Goal: Book appointment/travel/reservation

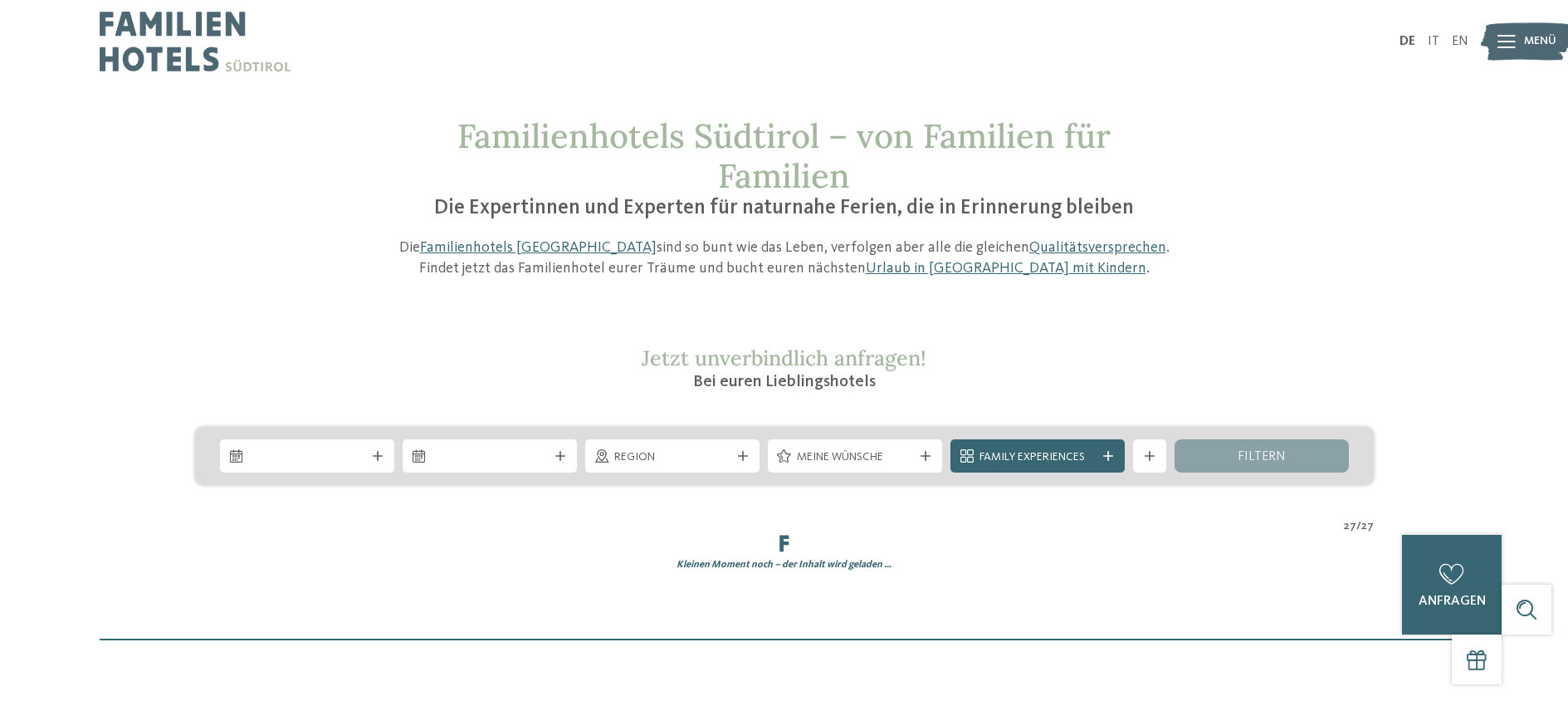
click at [152, 22] on img at bounding box center [194, 41] width 191 height 83
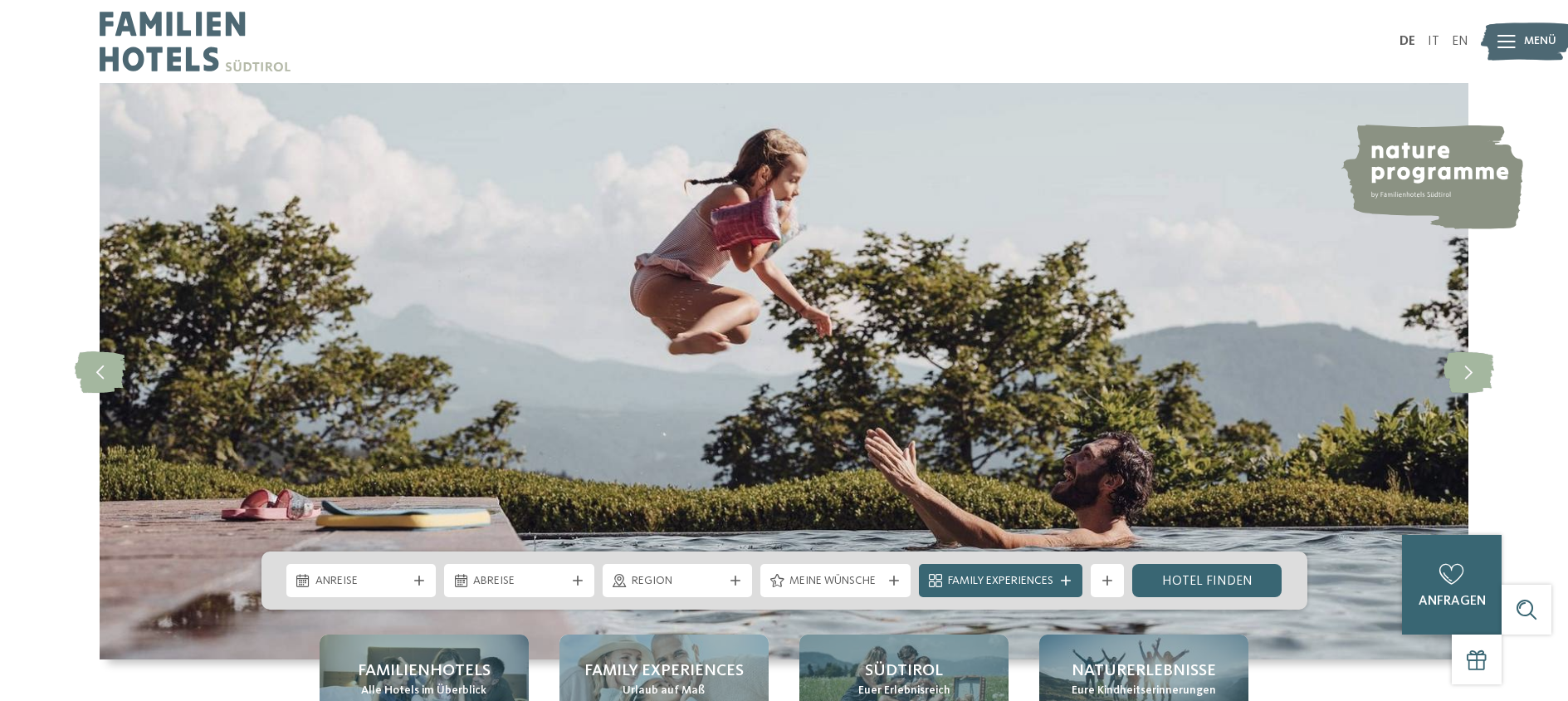
click at [1508, 40] on icon at bounding box center [1506, 41] width 18 height 13
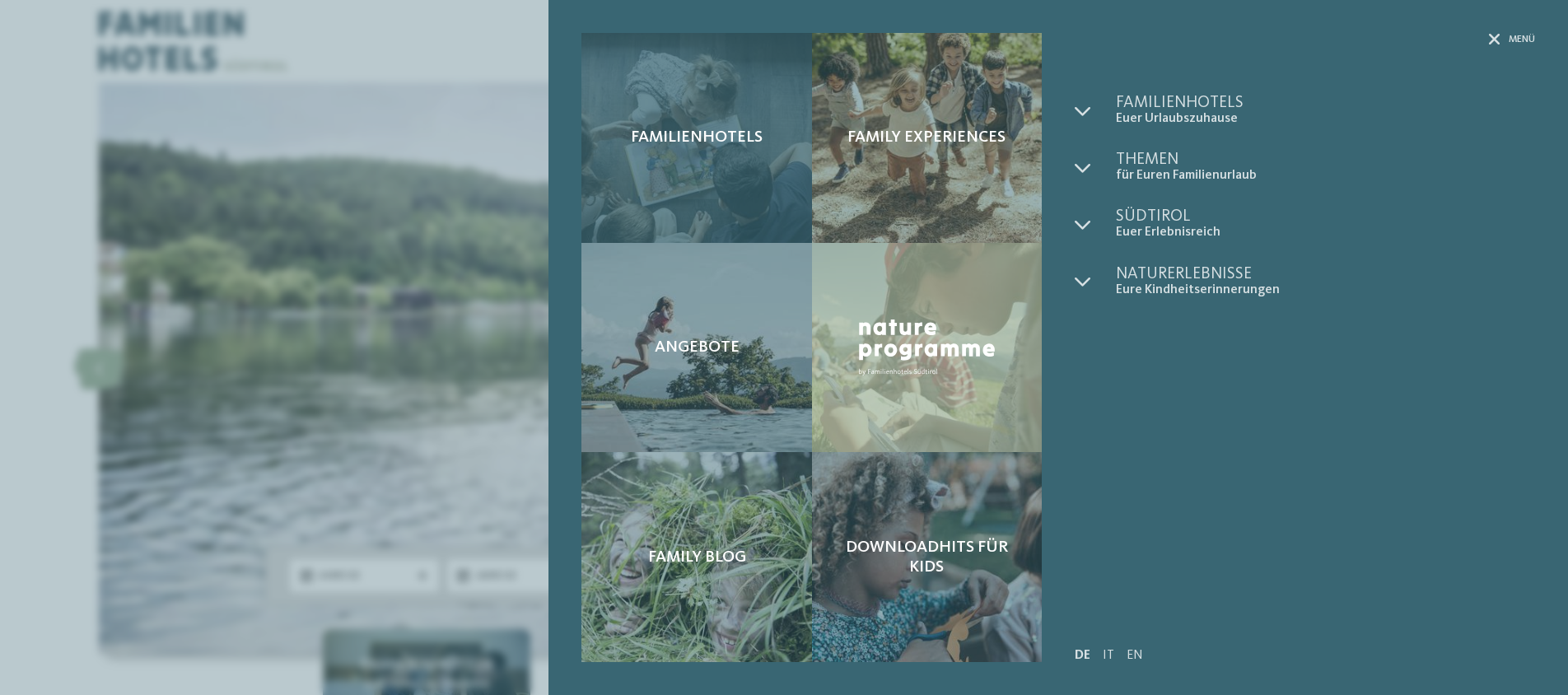
click at [680, 119] on div "Familienhotels" at bounding box center [697, 138] width 230 height 210
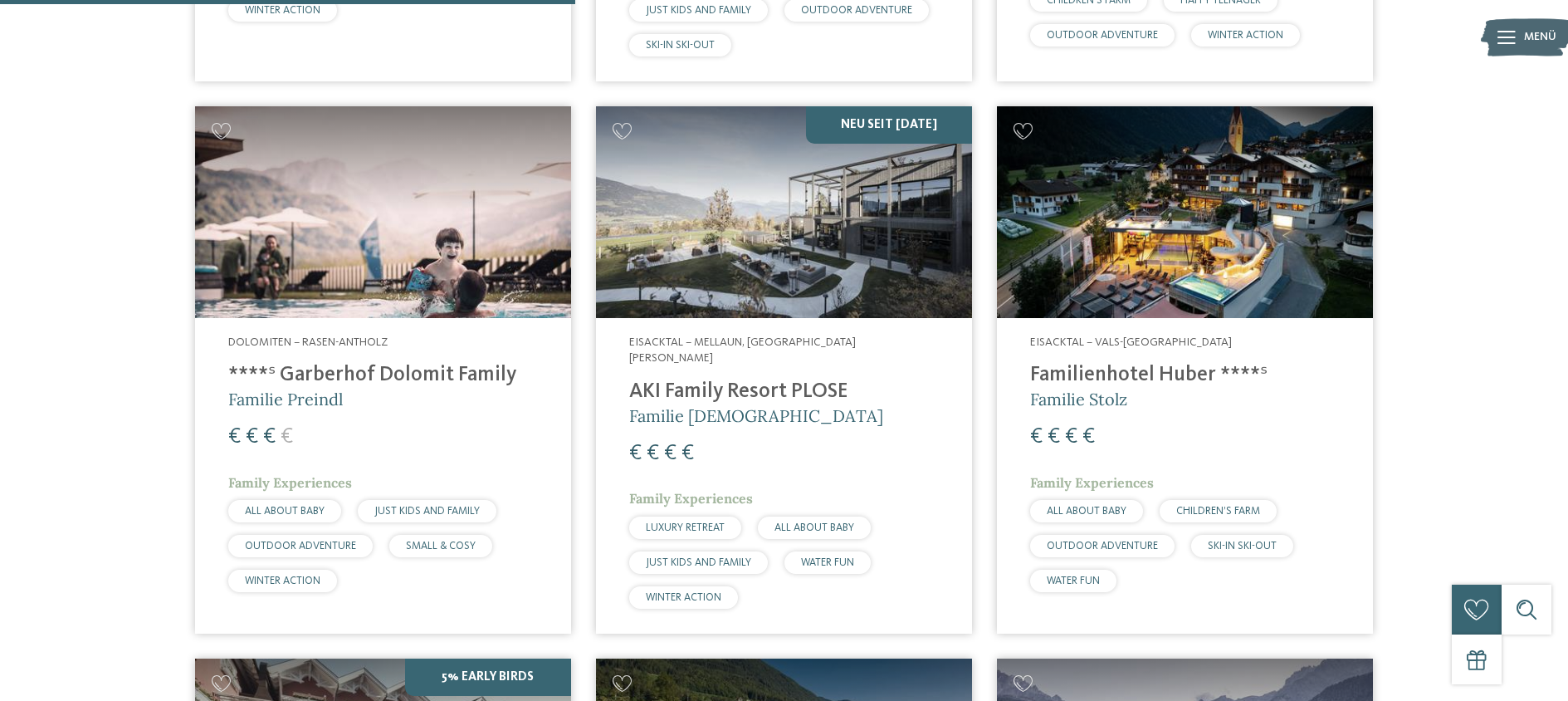
scroll to position [2095, 0]
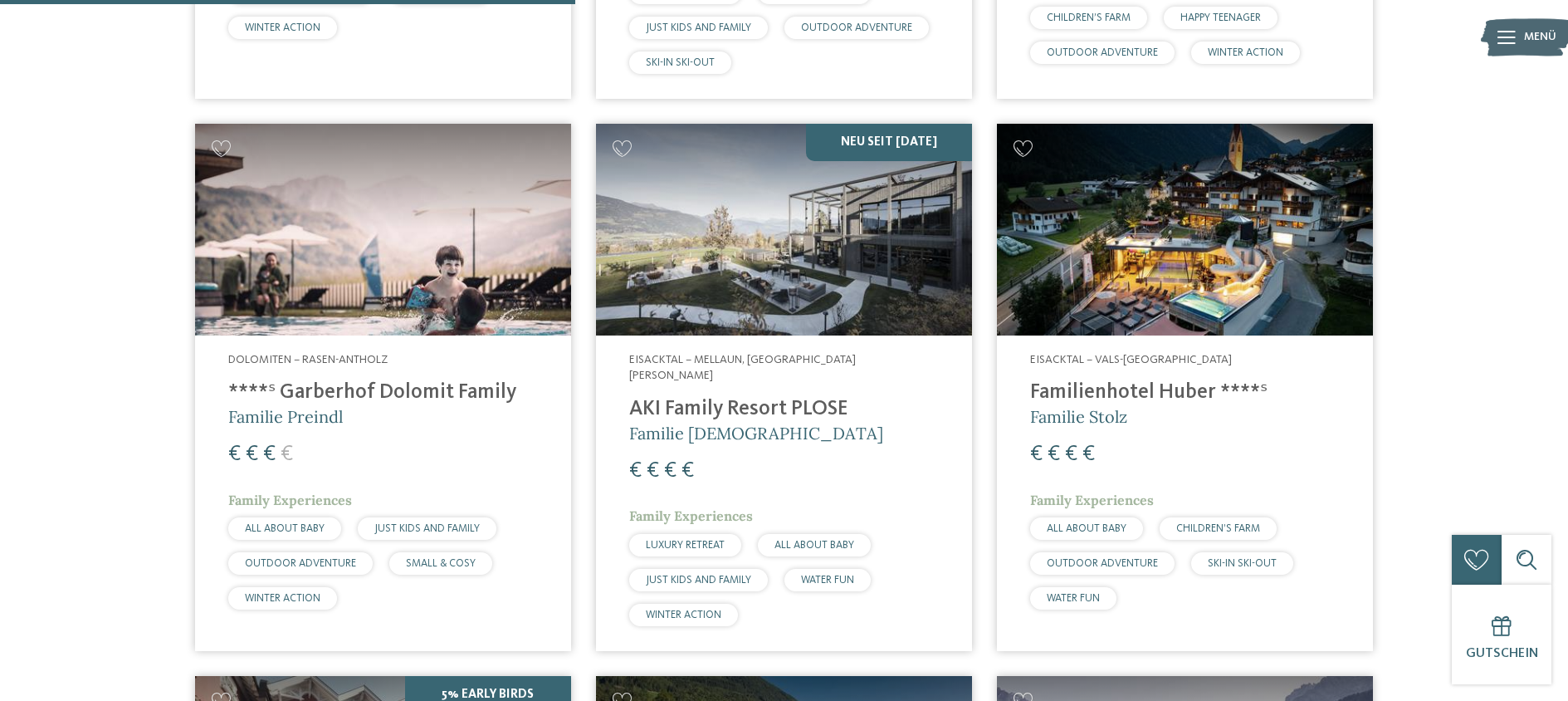
click at [1180, 241] on img at bounding box center [1185, 230] width 376 height 212
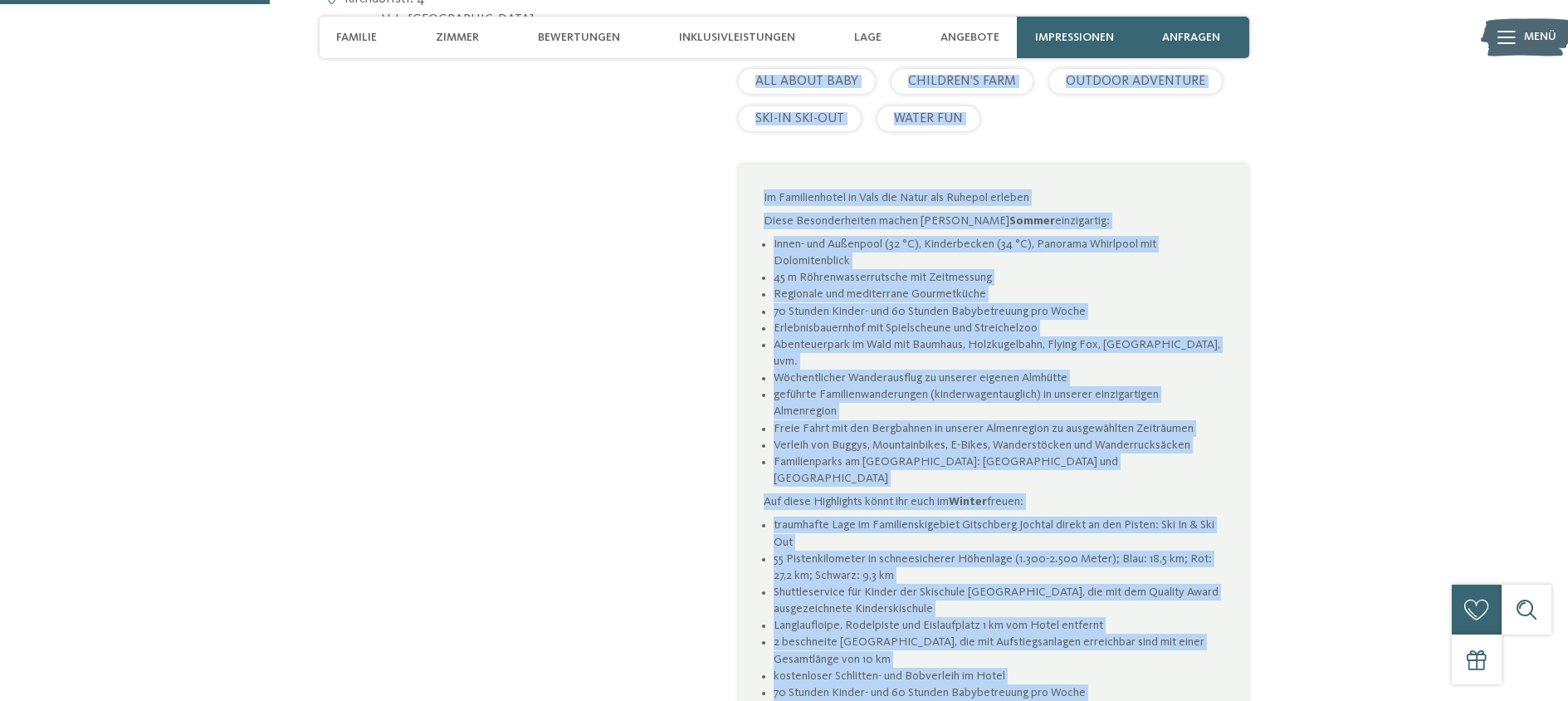
scroll to position [1044, 0]
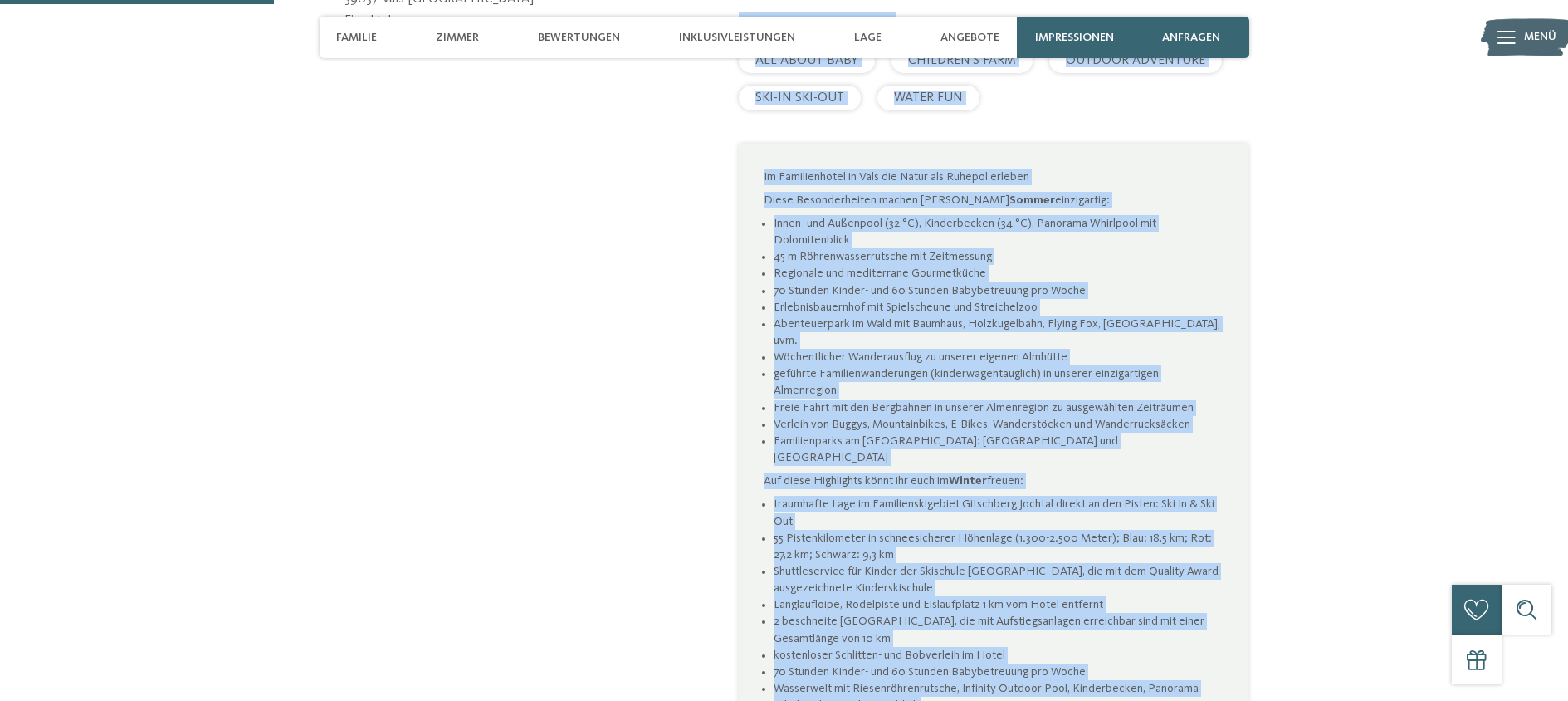
drag, startPoint x: 741, startPoint y: 210, endPoint x: 1054, endPoint y: 650, distance: 540.0
click at [1054, 650] on div "Zeit für mich, Zeit für dich, Zeit für uns im Familienhotel [PERSON_NAME] in [G…" at bounding box center [994, 263] width 510 height 1172
copy div "Lore ips dolo, Sita con adip, Elit sed doe te Incididuntutl Etdol ma Aliq Enima…"
